Goal: Task Accomplishment & Management: Use online tool/utility

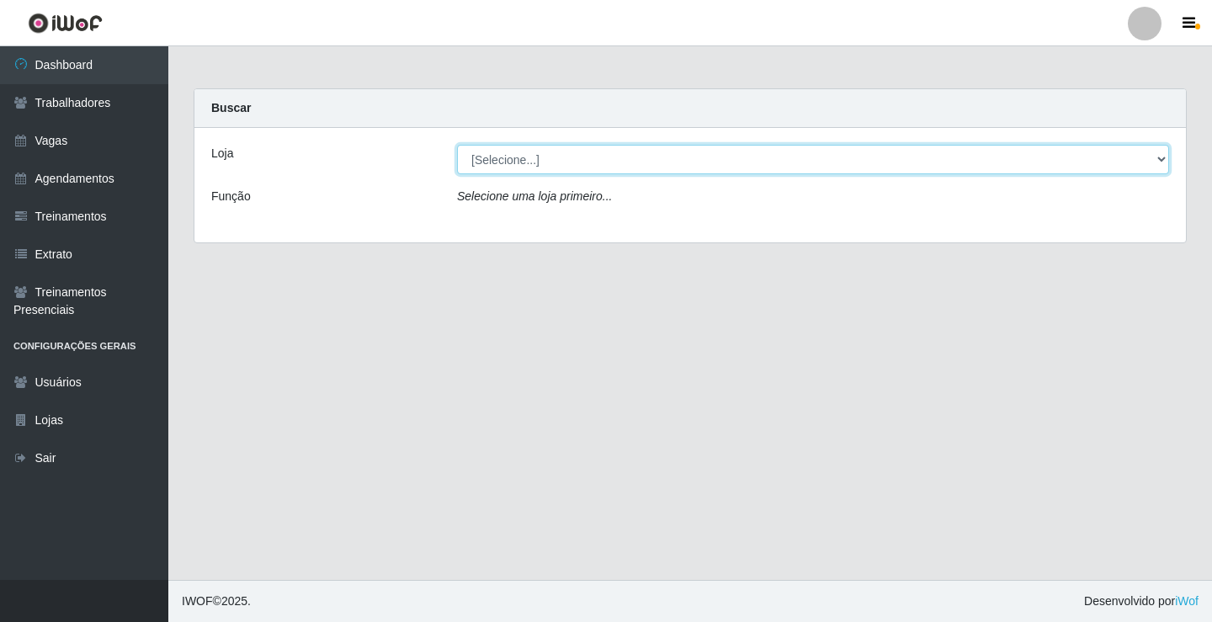
click at [511, 159] on select "[Selecione...] Edilicya Supermercado" at bounding box center [813, 159] width 712 height 29
select select "460"
click at [457, 145] on select "[Selecione...] Edilicya Supermercado" at bounding box center [813, 159] width 712 height 29
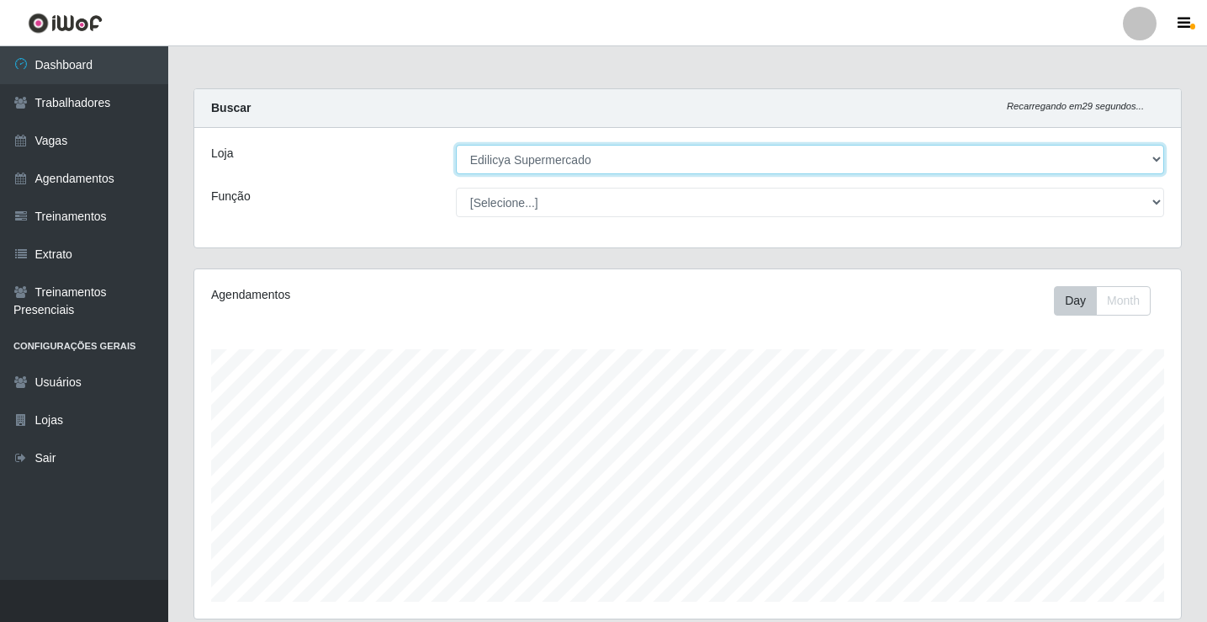
scroll to position [349, 987]
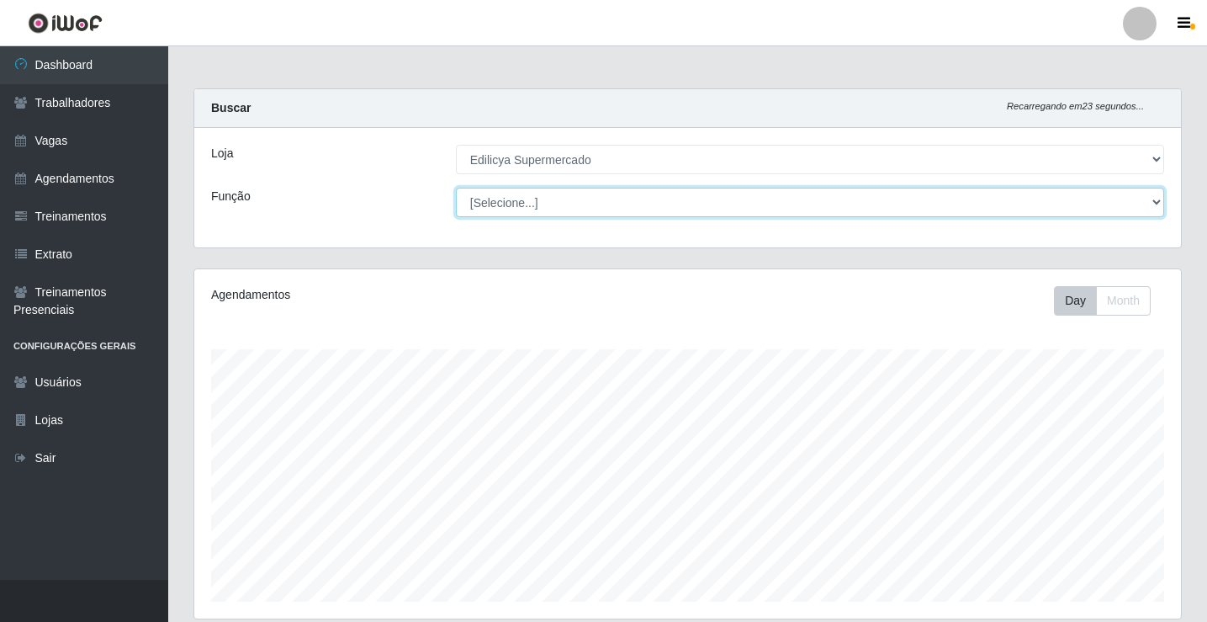
click at [1153, 193] on select "[Selecione...] ASG ASG + ASG ++ Auxiliar de Estacionamento Auxiliar de Estacion…" at bounding box center [810, 202] width 708 height 29
click at [1164, 200] on select "[Selecione...] ASG ASG + ASG ++ Auxiliar de Estacionamento Auxiliar de Estacion…" at bounding box center [810, 202] width 708 height 29
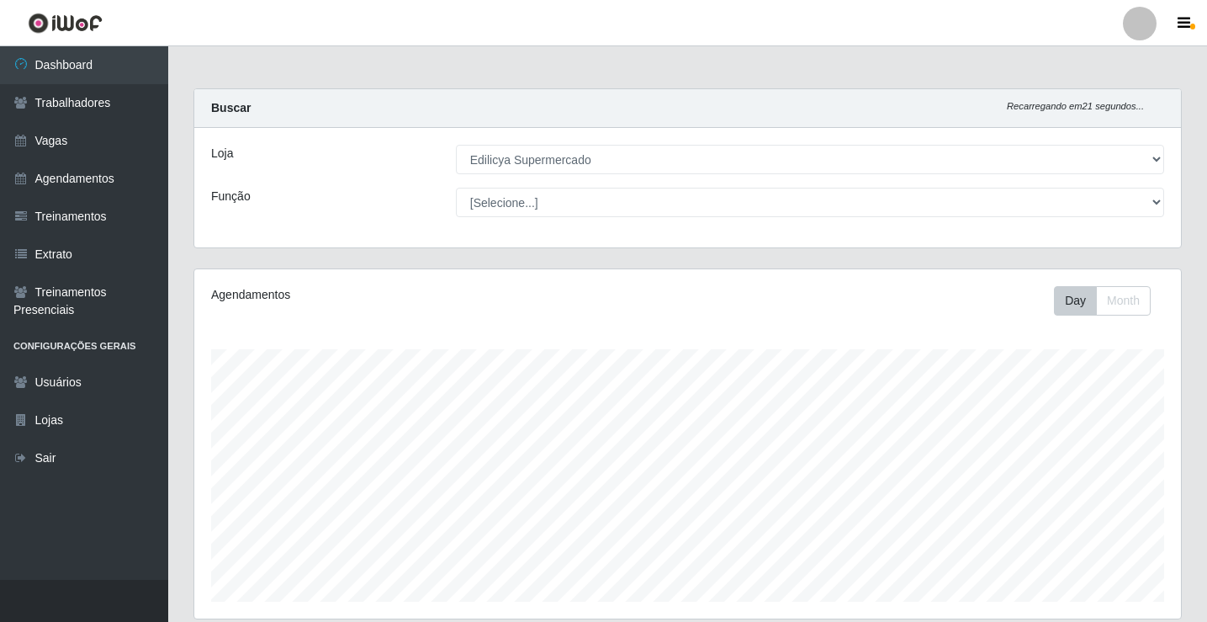
click at [1164, 198] on div "[Selecione...] ASG ASG + ASG ++ Auxiliar de Estacionamento Auxiliar de Estacion…" at bounding box center [810, 202] width 734 height 29
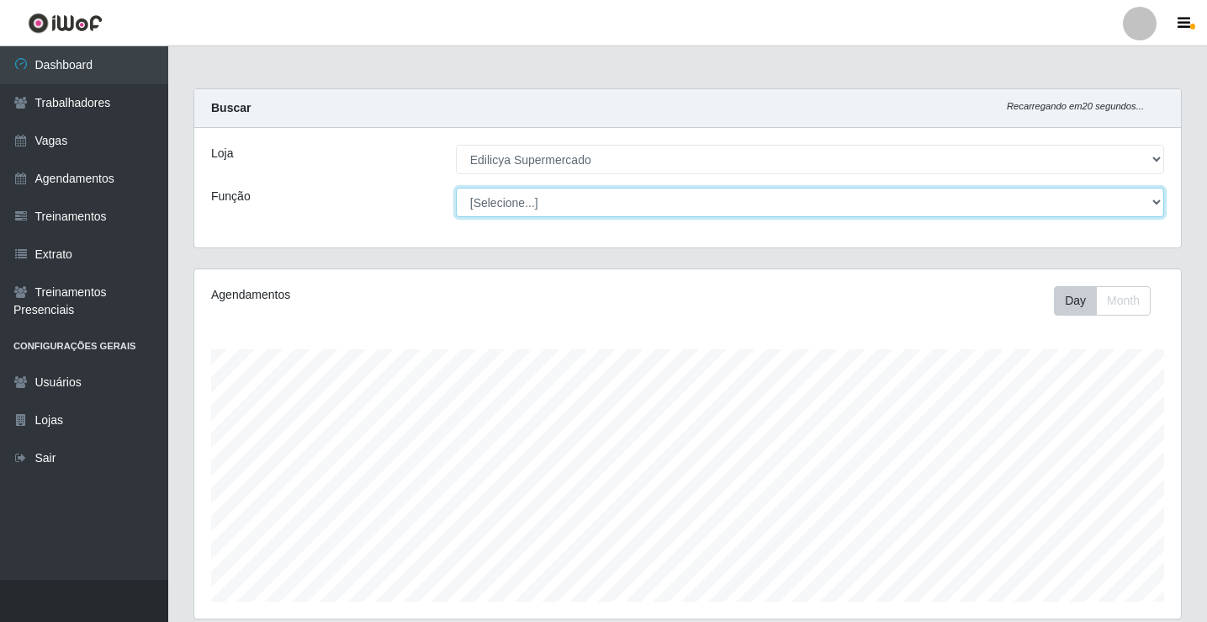
click at [1153, 199] on select "[Selecione...] ASG ASG + ASG ++ Auxiliar de Estacionamento Auxiliar de Estacion…" at bounding box center [810, 202] width 708 height 29
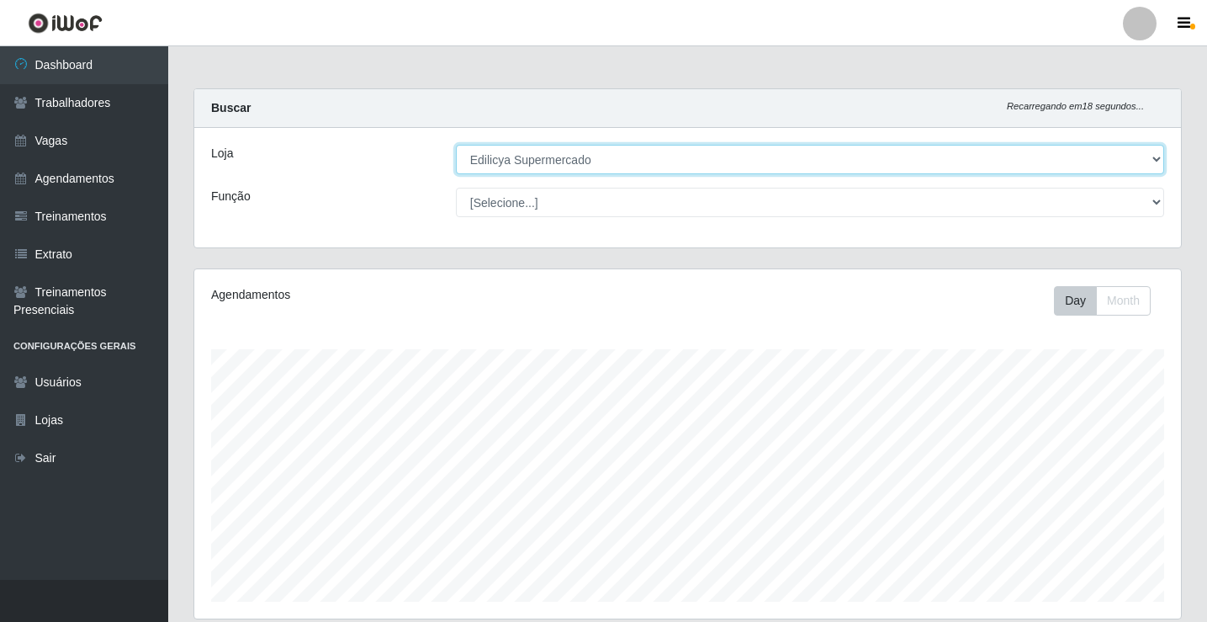
click at [1157, 159] on select "[Selecione...] Edilicya Supermercado" at bounding box center [810, 159] width 708 height 29
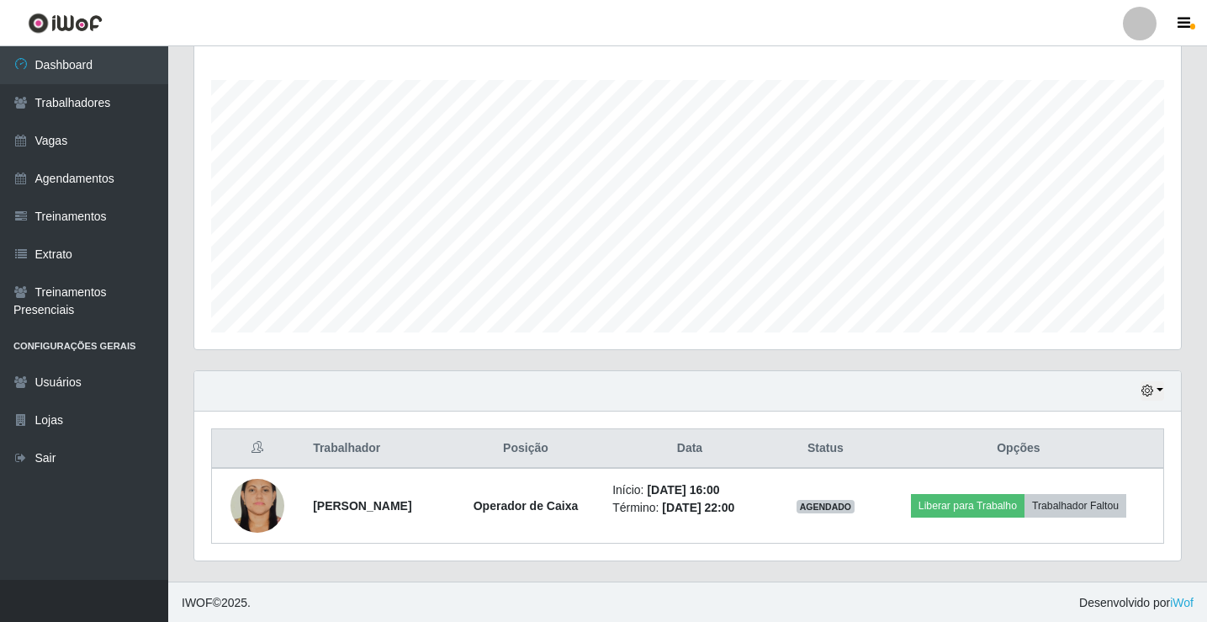
scroll to position [271, 0]
click at [1161, 390] on button "button" at bounding box center [1153, 388] width 24 height 19
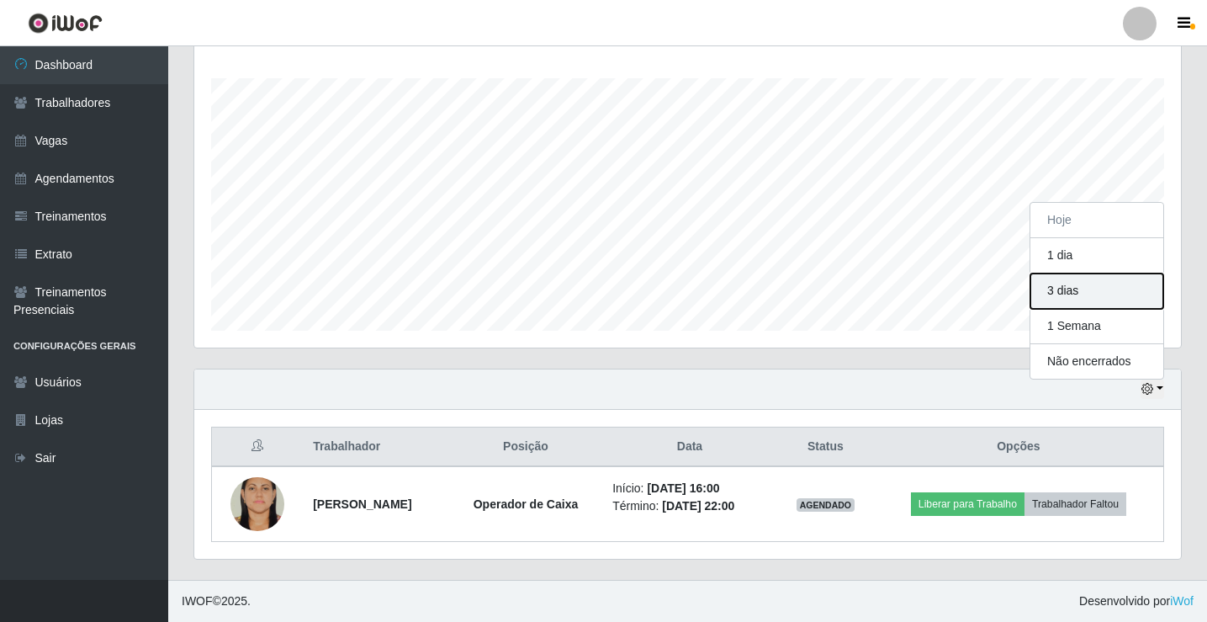
click at [1079, 301] on button "3 dias" at bounding box center [1097, 290] width 133 height 35
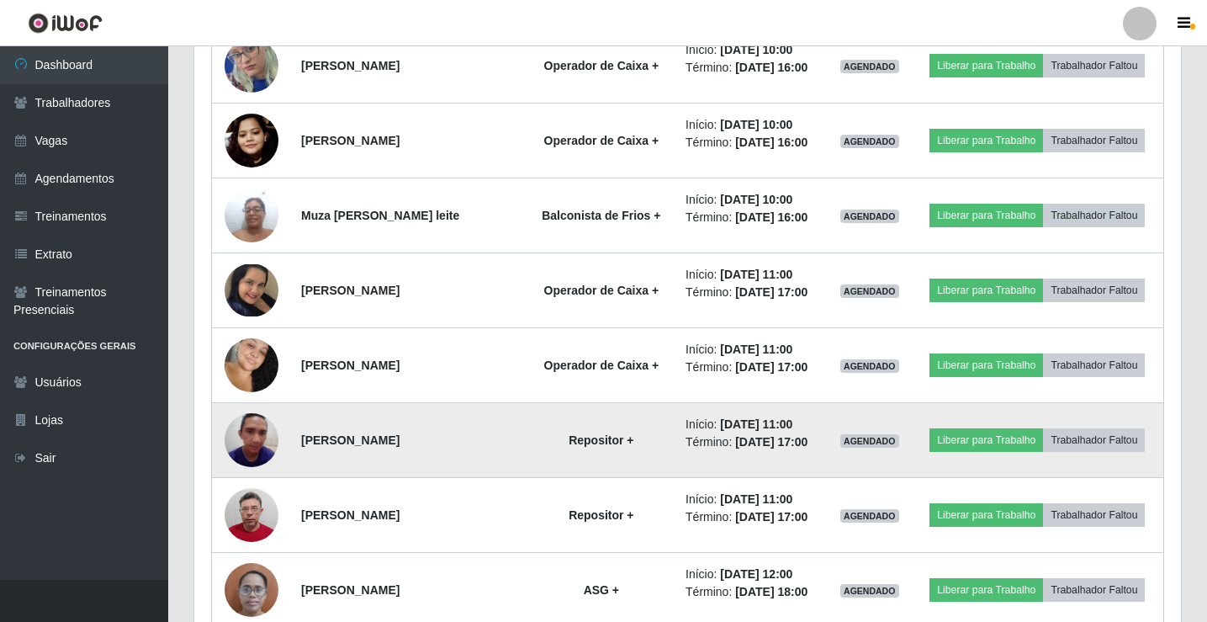
scroll to position [944, 0]
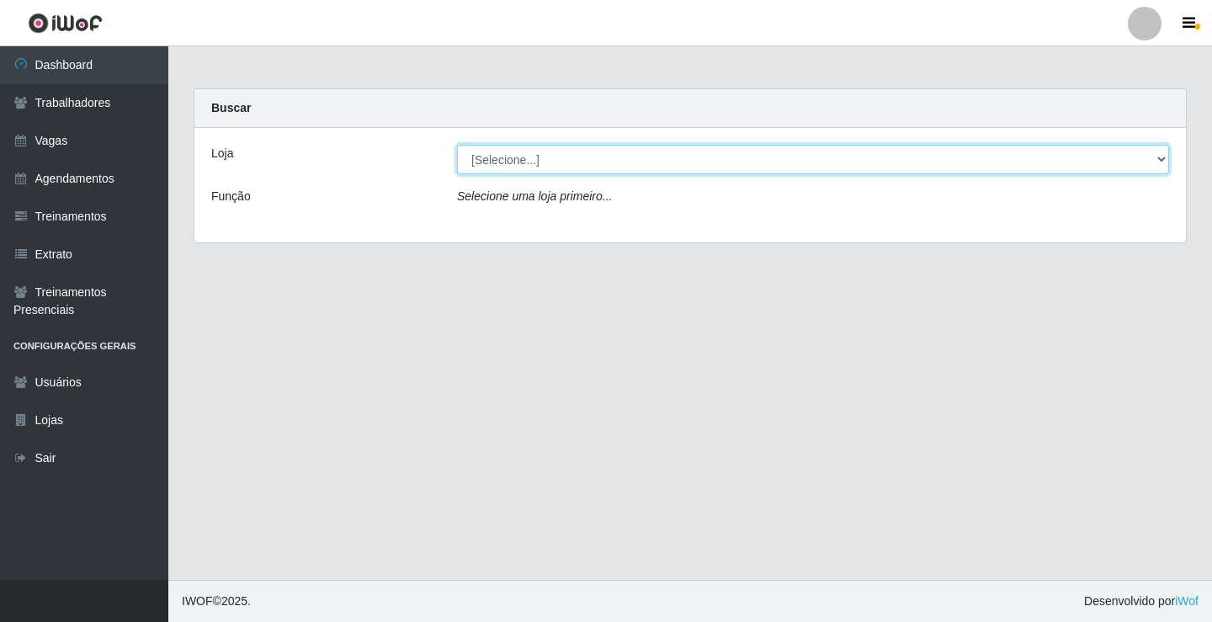
click at [523, 155] on select "[Selecione...] Edilicya Supermercado" at bounding box center [813, 159] width 712 height 29
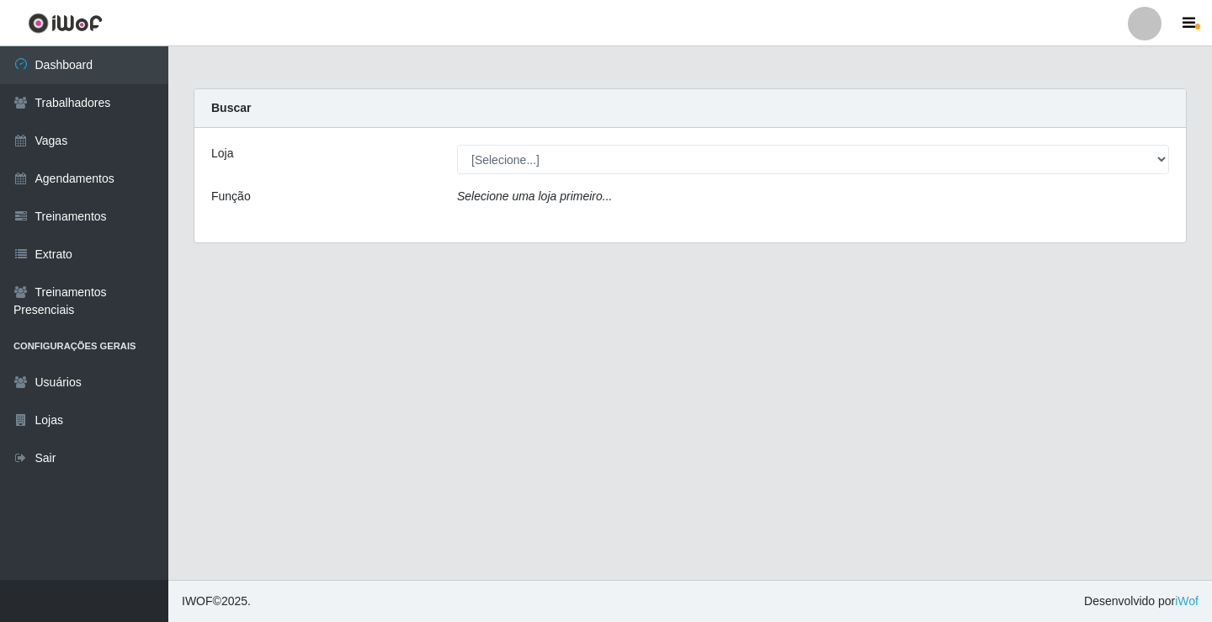
click at [567, 223] on div "Loja [Selecione...] Edilicya Supermercado Função Selecione uma loja primeiro..." at bounding box center [689, 185] width 991 height 114
drag, startPoint x: 566, startPoint y: 215, endPoint x: 565, endPoint y: 192, distance: 23.6
click at [565, 193] on div "Loja [Selecione...] Edilicya Supermercado Função Selecione uma loja primeiro..." at bounding box center [689, 185] width 991 height 114
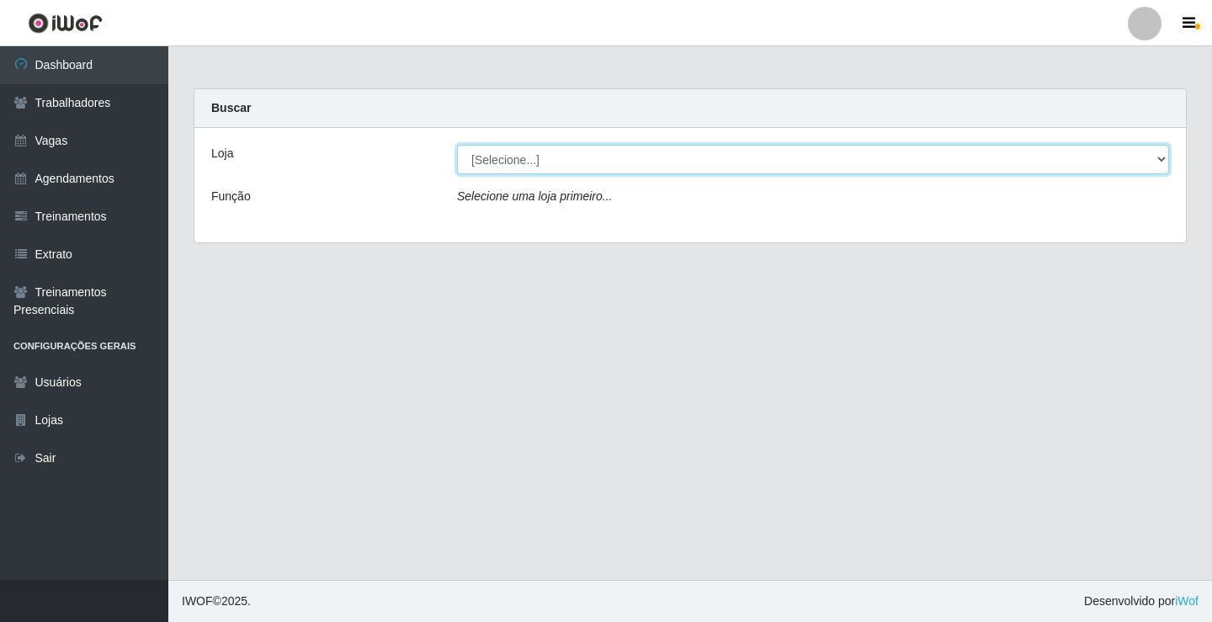
click at [544, 164] on select "[Selecione...] Edilicya Supermercado" at bounding box center [813, 159] width 712 height 29
select select "460"
click at [457, 145] on select "[Selecione...] Edilicya Supermercado" at bounding box center [813, 159] width 712 height 29
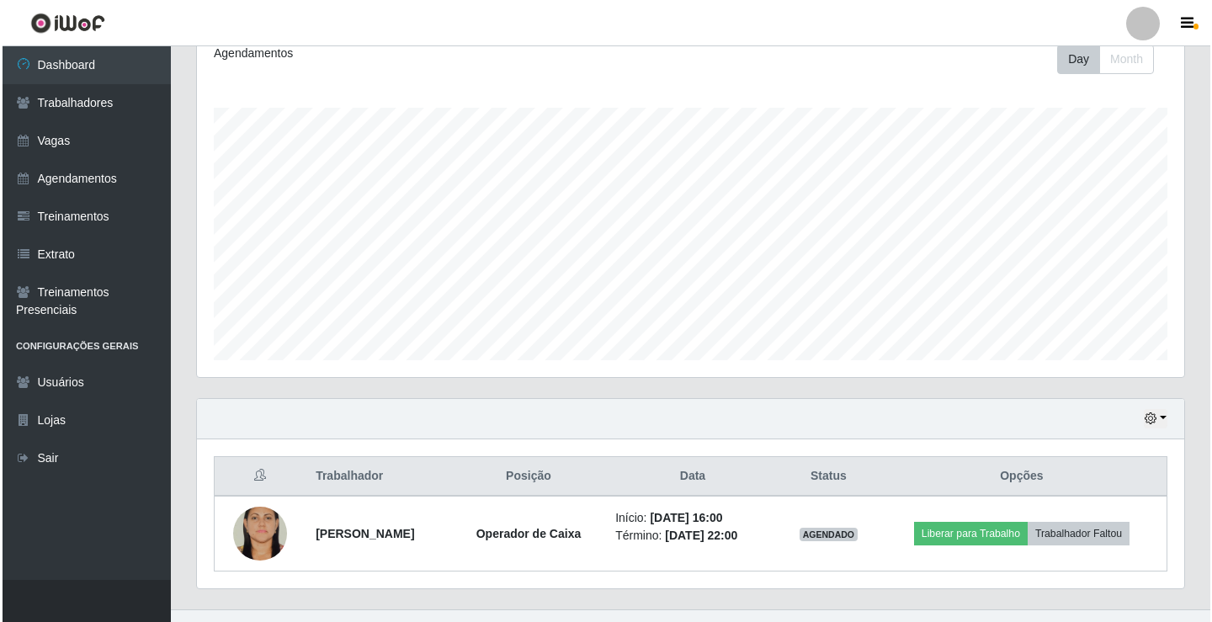
scroll to position [252, 0]
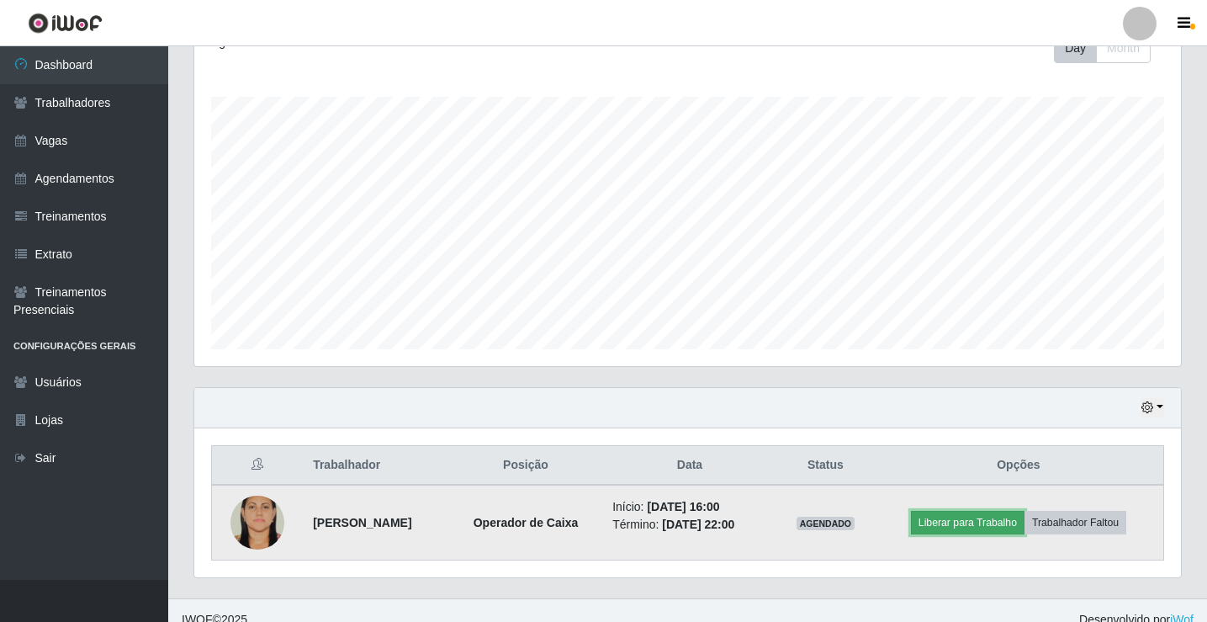
click at [1024, 530] on button "Liberar para Trabalho" at bounding box center [968, 523] width 114 height 24
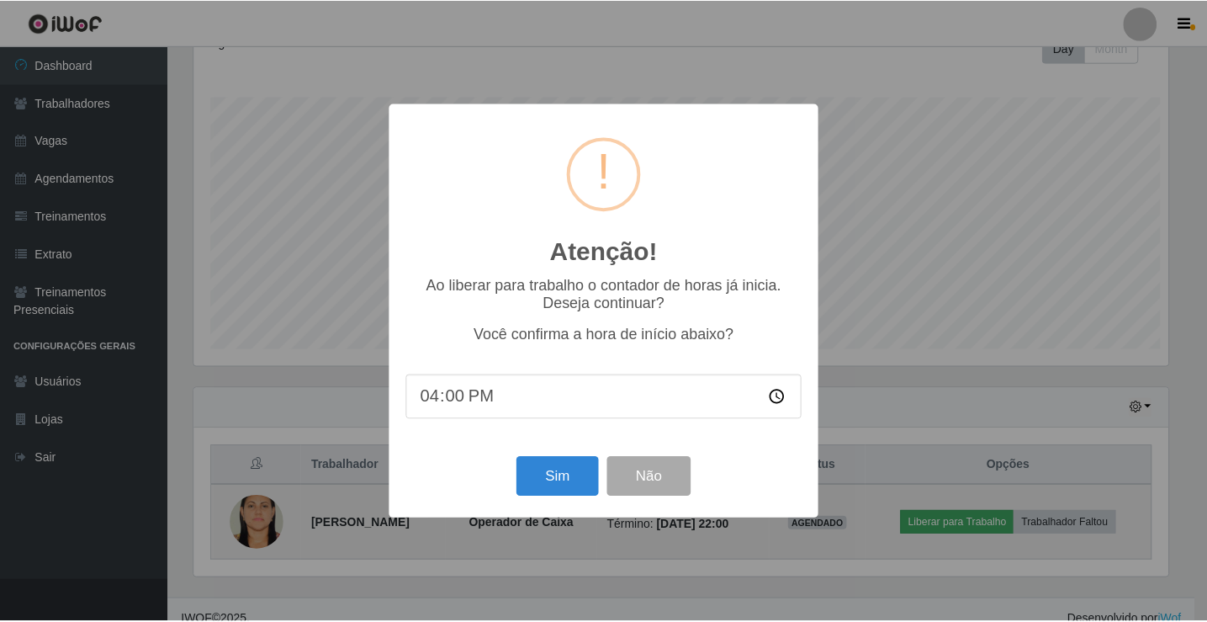
scroll to position [349, 978]
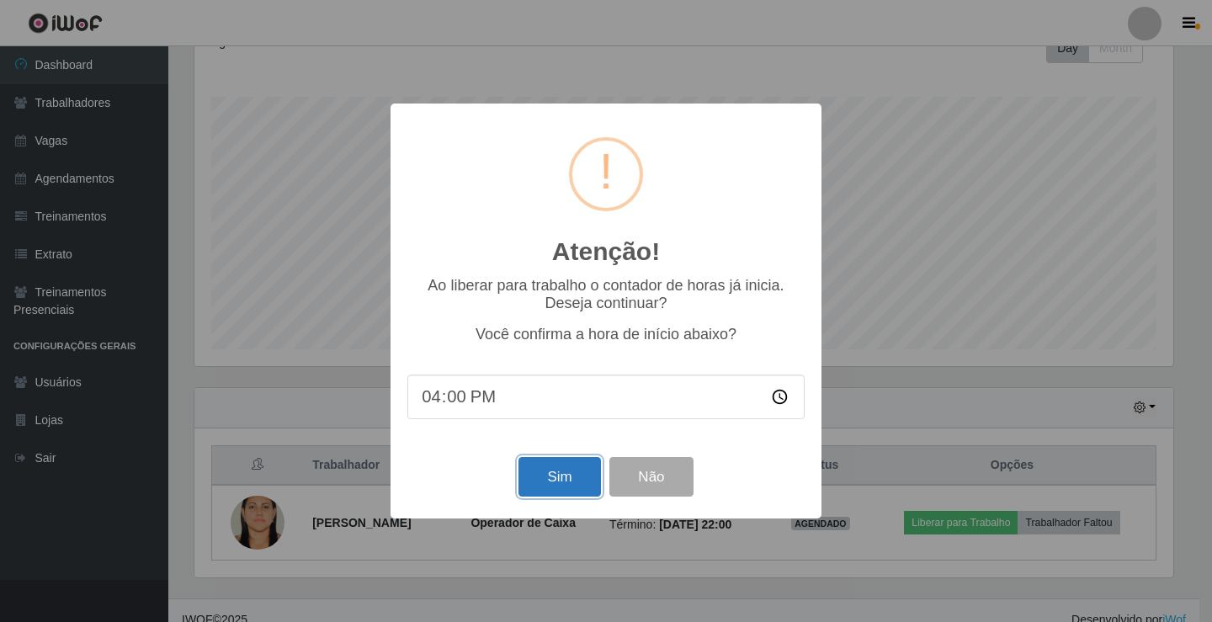
click at [550, 467] on button "Sim" at bounding box center [559, 477] width 82 height 40
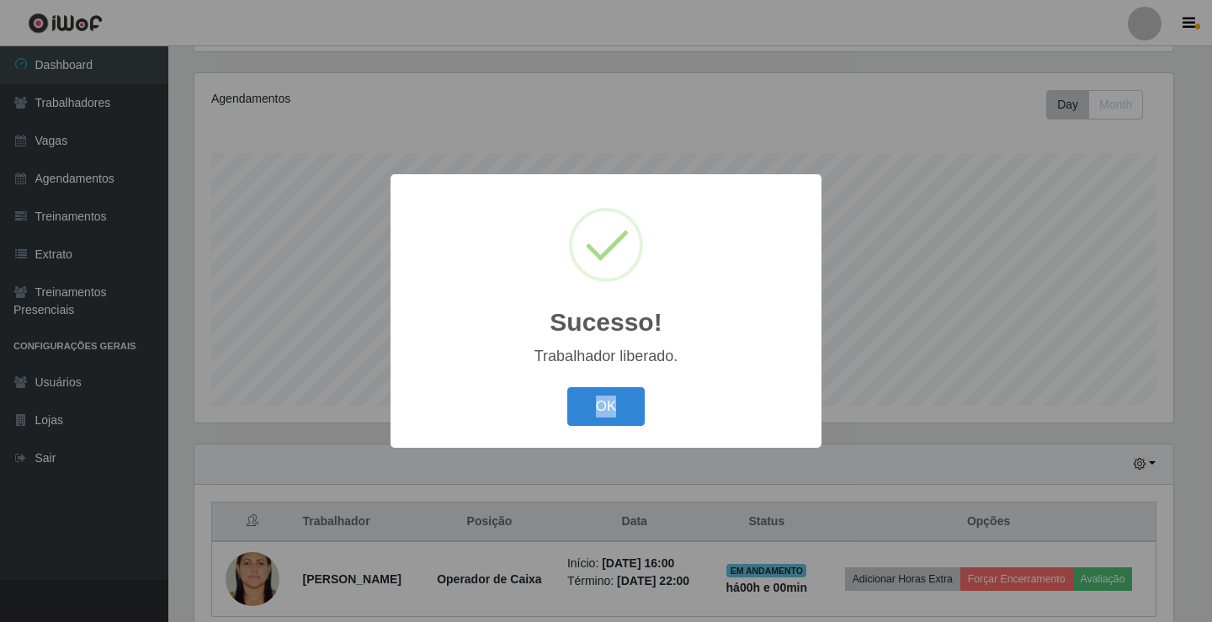
drag, startPoint x: 616, startPoint y: 377, endPoint x: 599, endPoint y: 385, distance: 18.5
click at [599, 385] on div "Sucesso! × Trabalhador liberado. OK Cancel" at bounding box center [605, 310] width 431 height 273
click at [585, 389] on button "OK" at bounding box center [606, 407] width 78 height 40
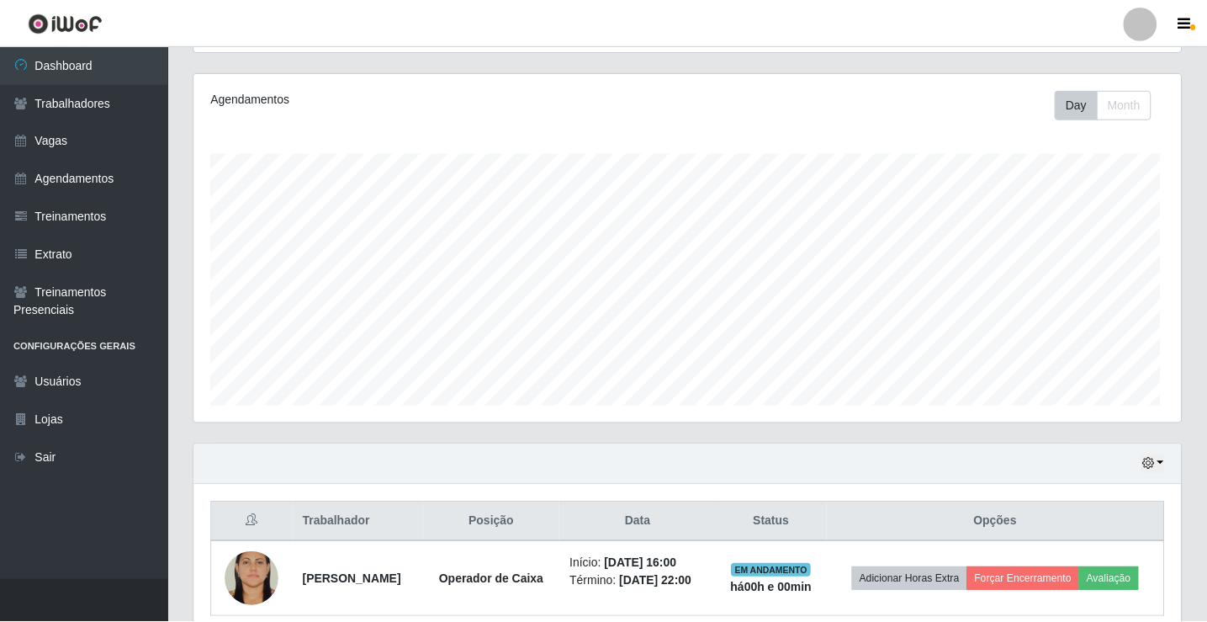
scroll to position [349, 987]
